Goal: Find specific page/section: Find specific page/section

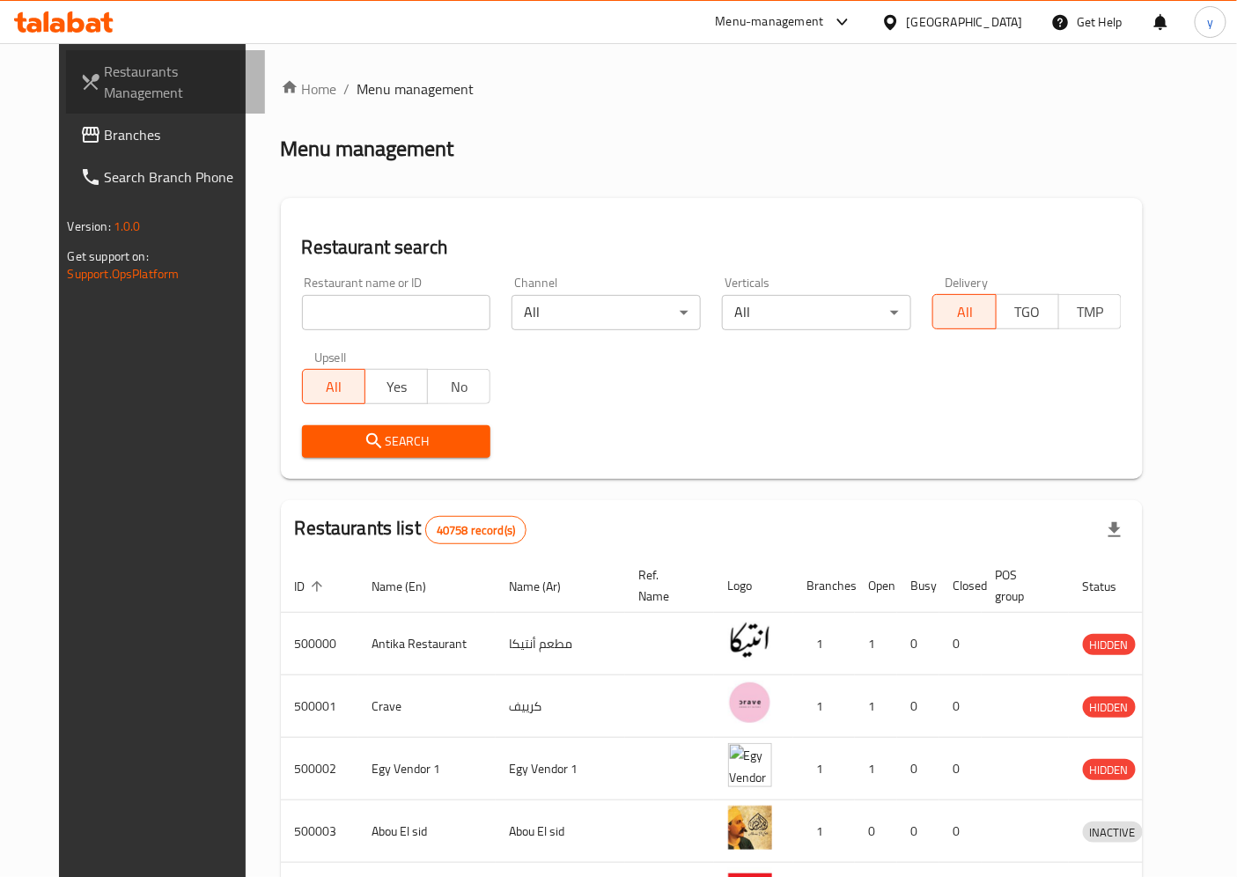
click at [105, 79] on span "Restaurants Management" at bounding box center [178, 82] width 147 height 42
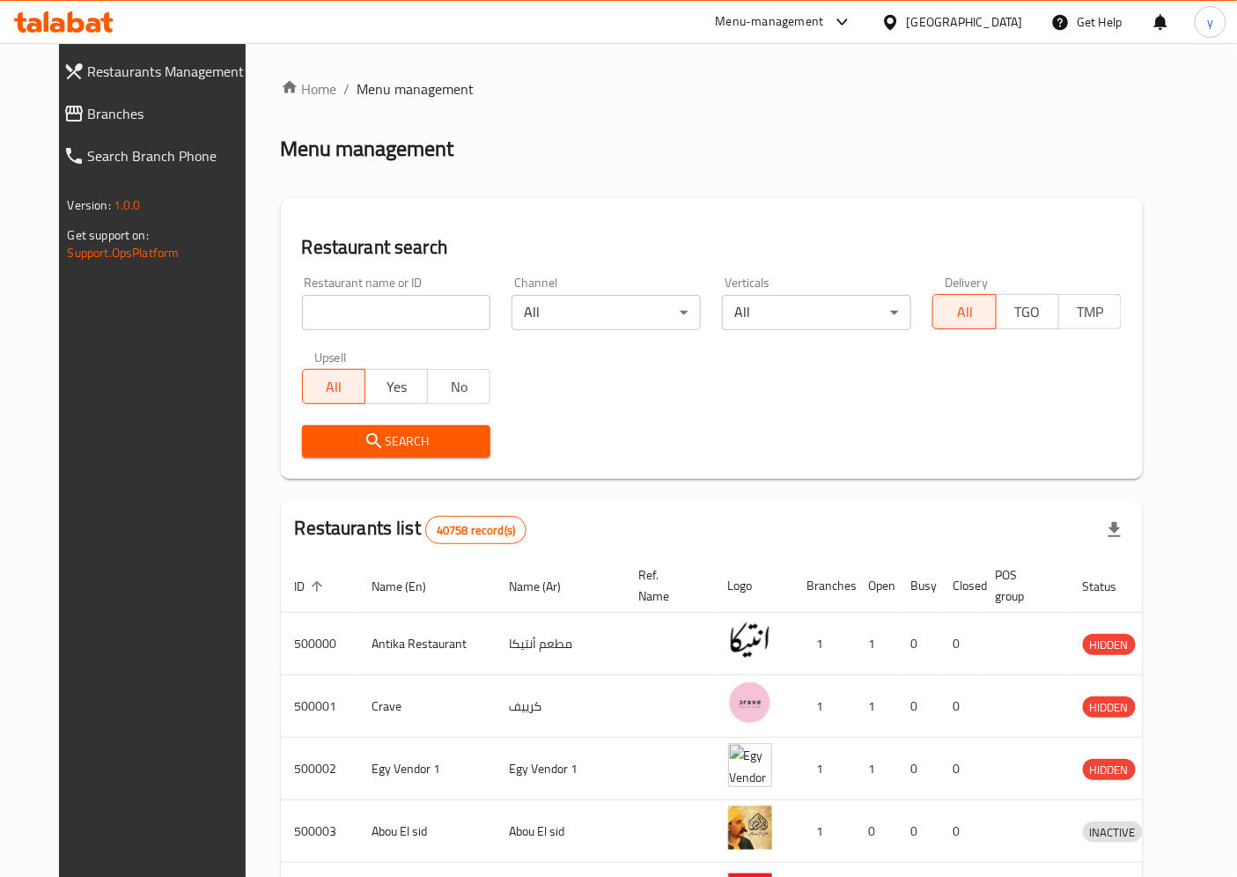
click at [48, 26] on icon at bounding box center [46, 21] width 5 height 20
